Goal: Task Accomplishment & Management: Use online tool/utility

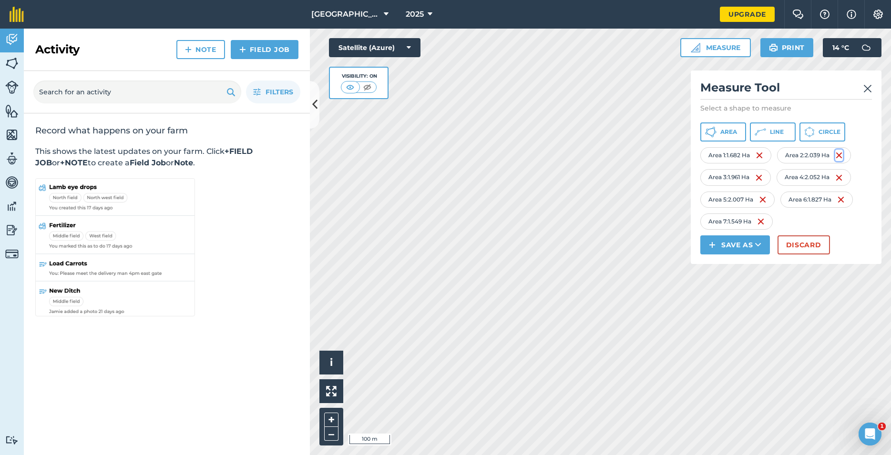
click at [843, 155] on img at bounding box center [839, 155] width 8 height 11
click at [763, 172] on img at bounding box center [759, 177] width 8 height 11
click at [760, 240] on icon at bounding box center [758, 245] width 6 height 10
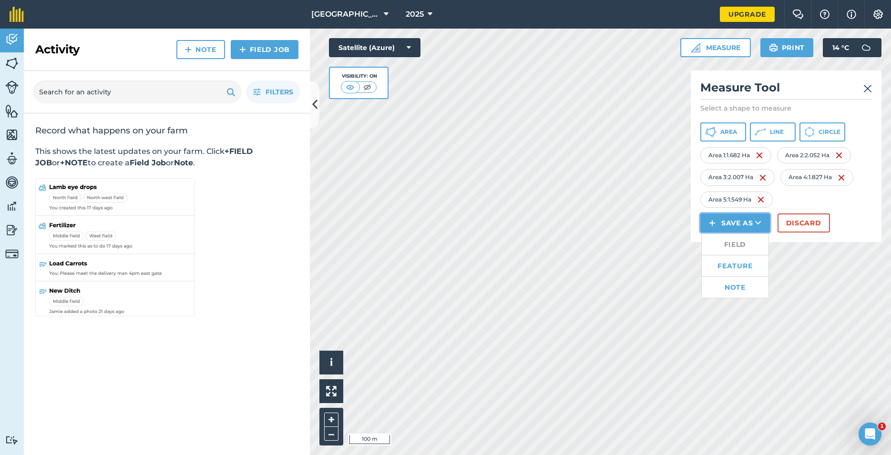
click at [761, 220] on icon at bounding box center [758, 223] width 6 height 10
click at [763, 196] on img at bounding box center [761, 199] width 8 height 11
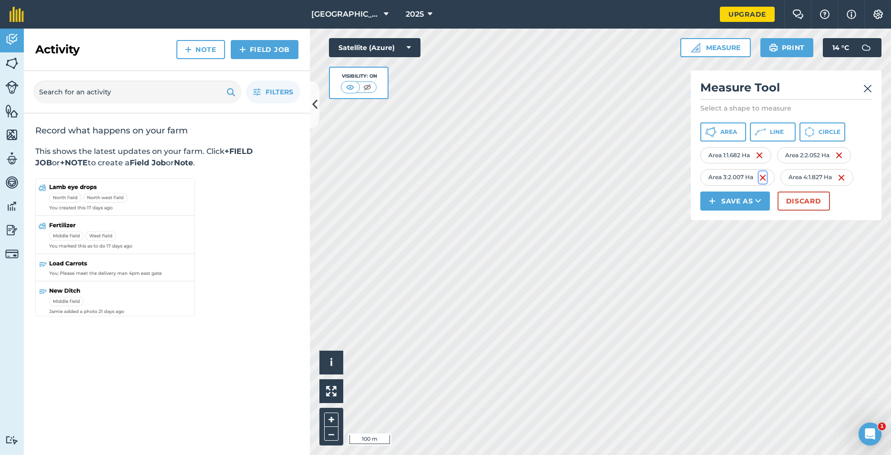
click at [766, 174] on img at bounding box center [763, 177] width 8 height 11
click at [759, 153] on img at bounding box center [760, 155] width 8 height 11
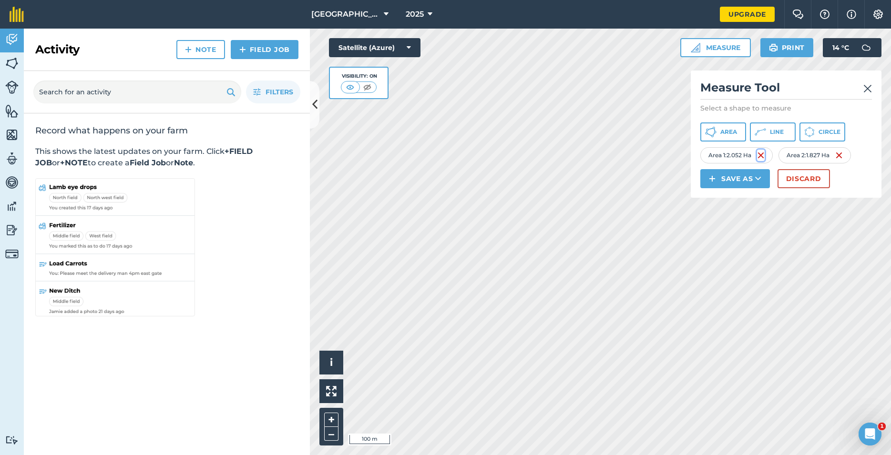
click at [763, 151] on img at bounding box center [761, 155] width 8 height 11
click at [757, 152] on img at bounding box center [756, 155] width 8 height 11
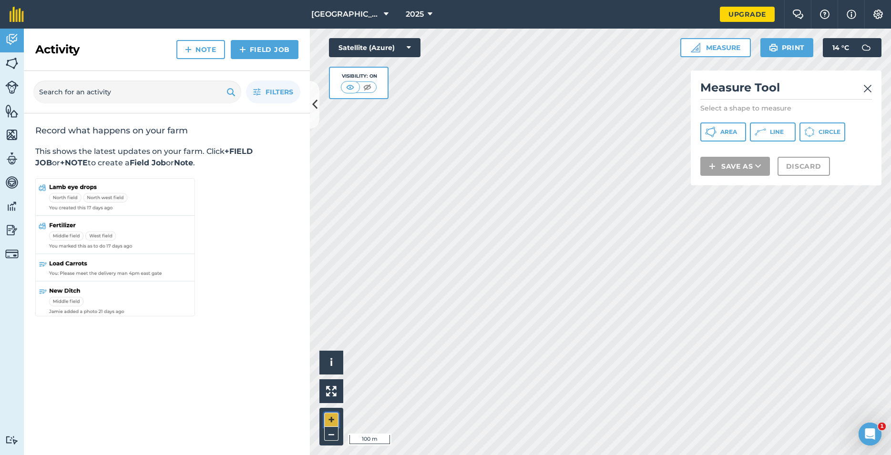
click at [330, 420] on button "+" at bounding box center [331, 420] width 14 height 14
click at [777, 127] on button "Line" at bounding box center [773, 132] width 46 height 19
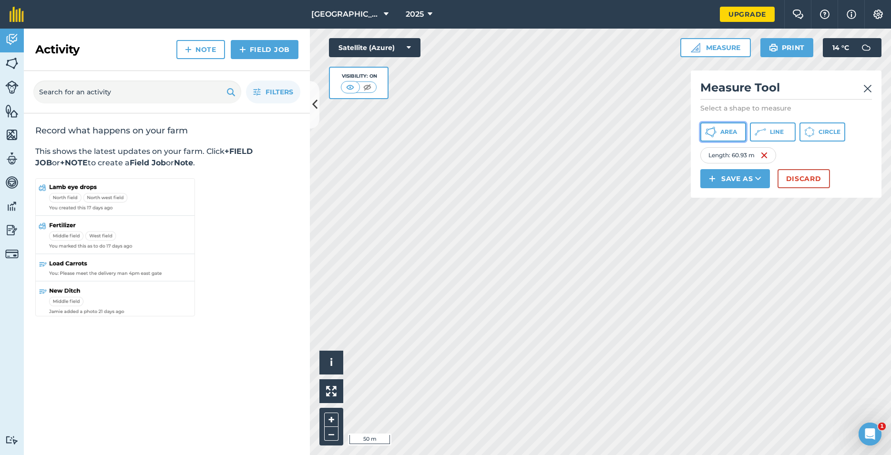
click at [724, 131] on span "Area" at bounding box center [728, 132] width 17 height 8
click at [727, 127] on button "Area" at bounding box center [723, 132] width 46 height 19
